Goal: Information Seeking & Learning: Learn about a topic

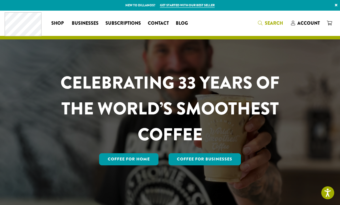
click at [275, 24] on span "Search" at bounding box center [274, 23] width 18 height 7
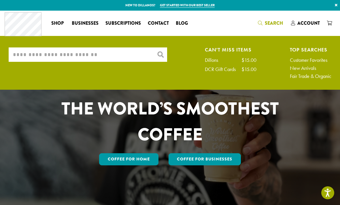
click at [62, 56] on input "What are you searching for?" at bounding box center [88, 54] width 158 height 14
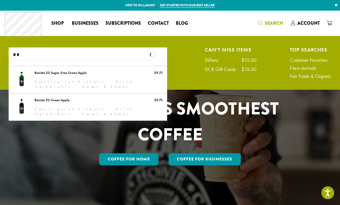
type input "*"
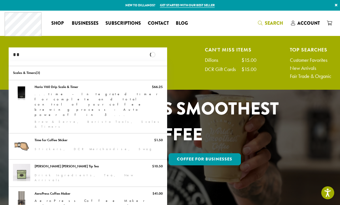
type input "*"
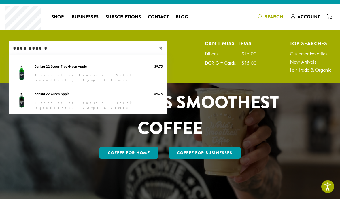
click at [112, 51] on input "**********" at bounding box center [88, 54] width 158 height 14
type input "**********"
click at [159, 51] on span "×" at bounding box center [163, 54] width 8 height 7
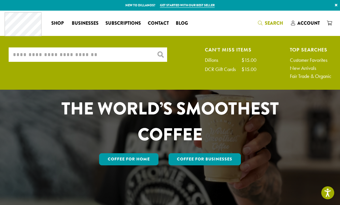
click at [90, 53] on input "What are you searching for?" at bounding box center [88, 54] width 158 height 14
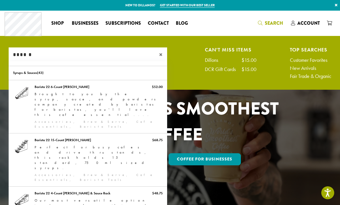
type input "******"
click at [54, 28] on div "Coffee All Coffees Best Sellers Blends Single Origins Dillanos Limited Organic …" at bounding box center [98, 23] width 187 height 24
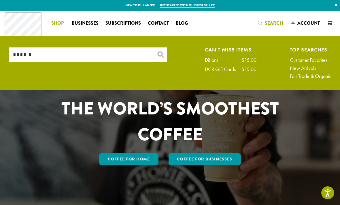
click at [55, 24] on span "Shop" at bounding box center [57, 23] width 12 height 7
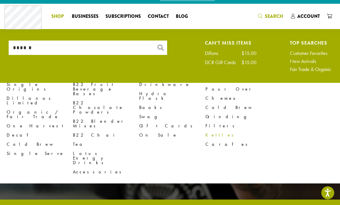
scroll to position [14, 0]
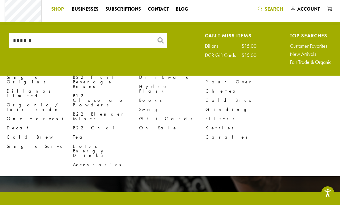
click at [14, 192] on div "CELEBRATING 33 YEARS OF THE WORLD’S SMOOTHEST COFFEE Coffee for Home Coffee For…" at bounding box center [170, 95] width 340 height 196
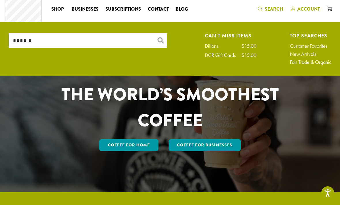
click at [299, 9] on span "Account" at bounding box center [308, 9] width 22 height 7
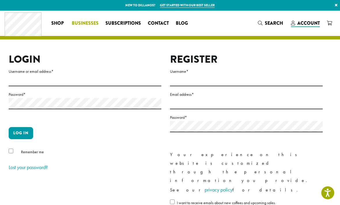
click at [78, 26] on span "Businesses" at bounding box center [85, 23] width 27 height 7
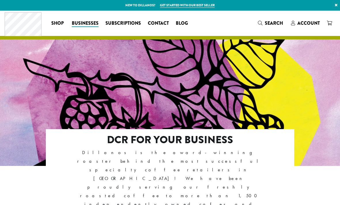
click at [56, 22] on span "Shop" at bounding box center [57, 23] width 12 height 7
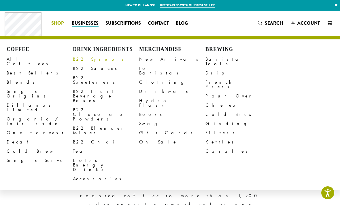
click at [79, 61] on link "B22 Syrups" at bounding box center [106, 59] width 66 height 9
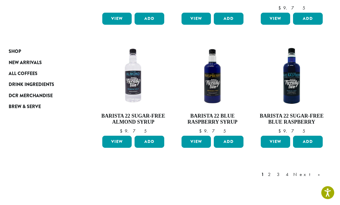
scroll to position [473, 0]
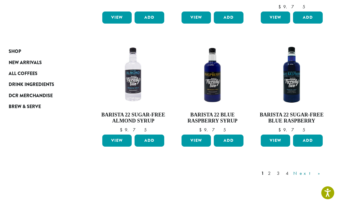
click at [319, 170] on link "Next »" at bounding box center [308, 173] width 33 height 7
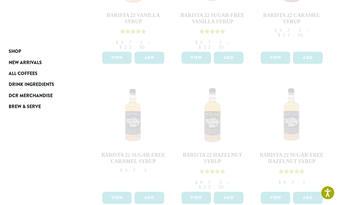
scroll to position [141, 0]
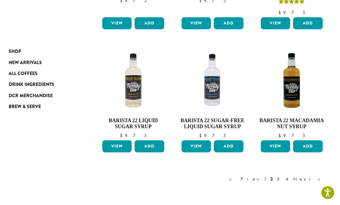
scroll to position [453, 0]
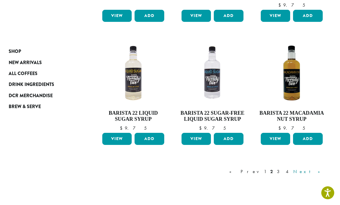
click at [318, 169] on link "Next »" at bounding box center [308, 171] width 33 height 7
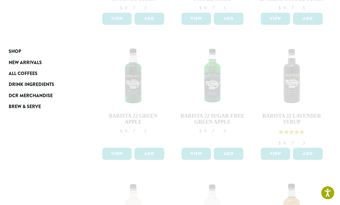
scroll to position [311, 0]
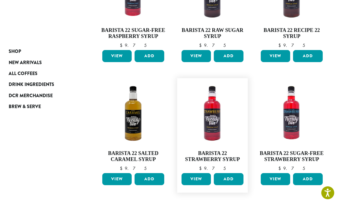
scroll to position [413, 0]
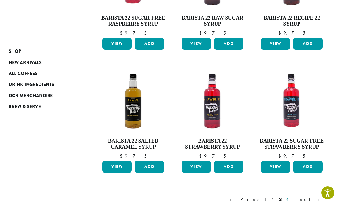
click at [290, 199] on link "4" at bounding box center [287, 199] width 6 height 7
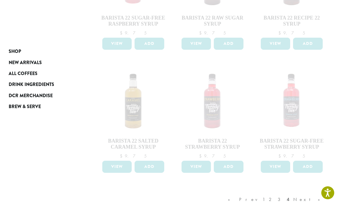
scroll to position [432, 0]
